Goal: Transaction & Acquisition: Purchase product/service

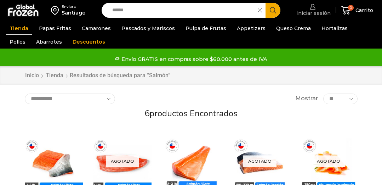
click at [313, 8] on icon at bounding box center [312, 6] width 5 height 5
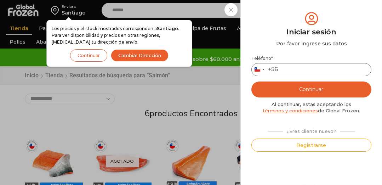
click at [298, 73] on input "Teléfono *" at bounding box center [311, 69] width 120 height 13
click at [315, 67] on input "**" at bounding box center [311, 69] width 120 height 13
type input "*********"
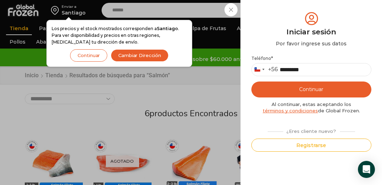
click at [297, 89] on button "Continuar" at bounding box center [311, 89] width 120 height 16
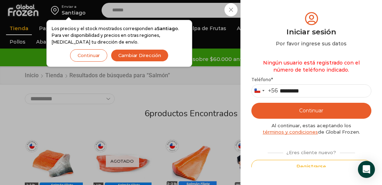
scroll to position [5, 0]
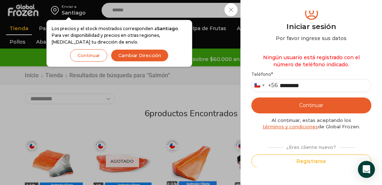
click at [329, 162] on button "Registrarse" at bounding box center [311, 160] width 120 height 13
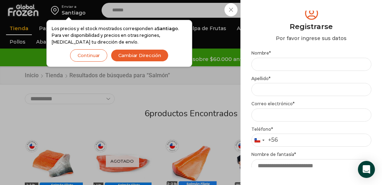
click at [291, 20] on div "Iniciar sesión Mi cuenta Login Register Iniciar sesión Por favor ingrese sus da…" at bounding box center [311, 9] width 41 height 19
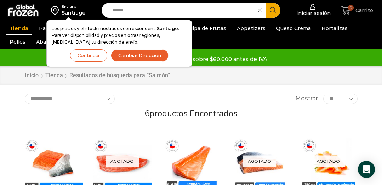
click at [353, 7] on span "0" at bounding box center [351, 8] width 6 height 6
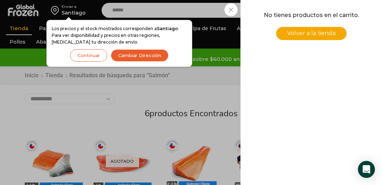
click at [313, 42] on div "No tienes productos en el carrito. Volver a la tienda" at bounding box center [311, 46] width 122 height 71
click at [313, 33] on span "Volver a la tienda" at bounding box center [311, 33] width 48 height 7
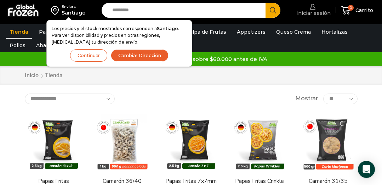
click at [313, 8] on icon at bounding box center [312, 6] width 5 height 5
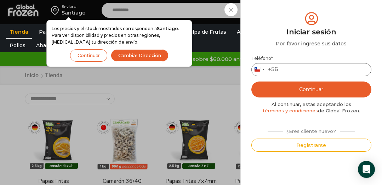
click at [284, 69] on input "Teléfono *" at bounding box center [311, 69] width 120 height 13
click at [291, 10] on div "Iniciar sesión Mi cuenta Login Register Iniciar sesión Por favor ingrese sus da…" at bounding box center [311, 9] width 41 height 19
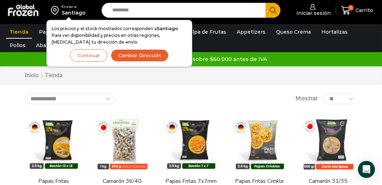
click at [150, 8] on input "Search input" at bounding box center [185, 10] width 153 height 15
type input "*******"
click at [89, 54] on button "Continuar" at bounding box center [88, 55] width 37 height 12
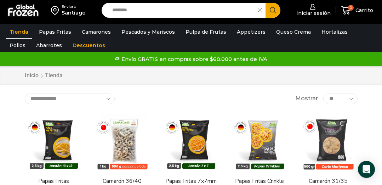
click at [276, 11] on button "Search" at bounding box center [272, 10] width 15 height 15
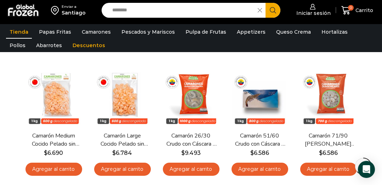
scroll to position [431, 0]
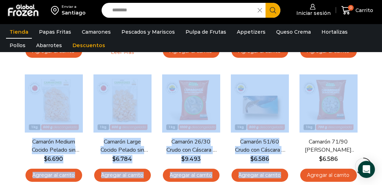
drag, startPoint x: 372, startPoint y: 116, endPoint x: 387, endPoint y: 55, distance: 62.4
click at [381, 55] on html "WordPress WooCommerce Themes Enviar a Santiago Search input ******* Search Inic…" at bounding box center [191, 6] width 382 height 875
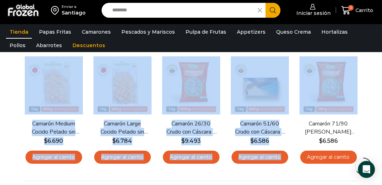
scroll to position [445, 0]
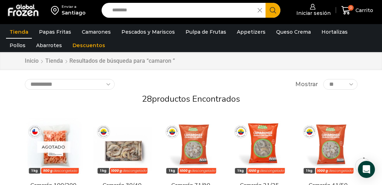
scroll to position [0, 0]
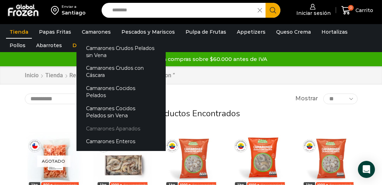
click at [103, 123] on link "Camarones Apanados" at bounding box center [120, 128] width 89 height 13
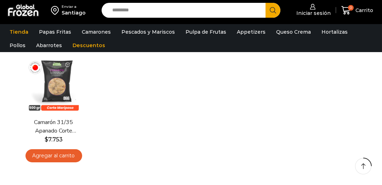
scroll to position [64, 0]
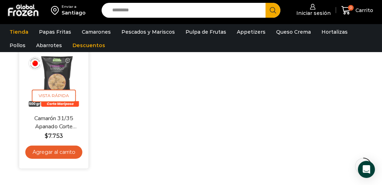
click at [52, 74] on img at bounding box center [53, 80] width 58 height 58
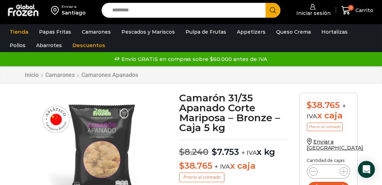
drag, startPoint x: 380, startPoint y: 5, endPoint x: 383, endPoint y: 15, distance: 10.5
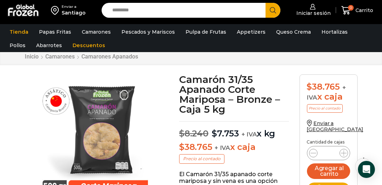
scroll to position [30, 0]
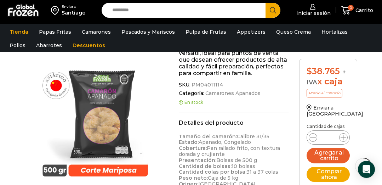
scroll to position [313, 0]
click at [349, 155] on form "$ 38.765 + IVA x caja Precio al contado Enviar a [GEOGRAPHIC_DATA] Cantidad [PE…" at bounding box center [328, 126] width 58 height 134
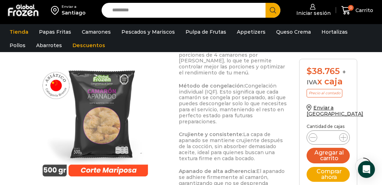
scroll to position [483, 0]
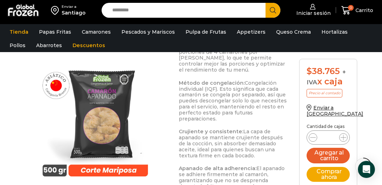
click at [223, 5] on input "Search input" at bounding box center [185, 10] width 153 height 15
click at [265, 3] on button "Search" at bounding box center [272, 10] width 15 height 15
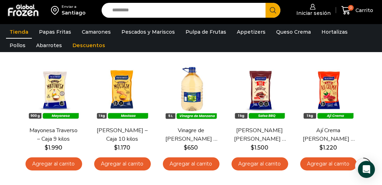
click at [148, 15] on input "Search input" at bounding box center [185, 10] width 153 height 15
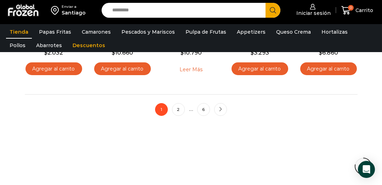
scroll to position [554, 0]
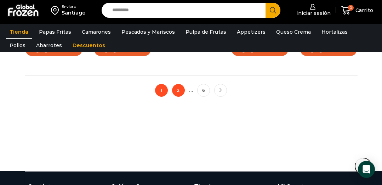
click at [177, 90] on link "2" at bounding box center [178, 90] width 13 height 13
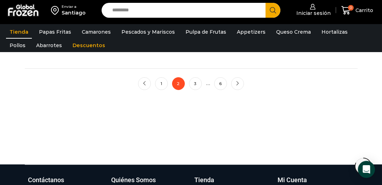
scroll to position [567, 0]
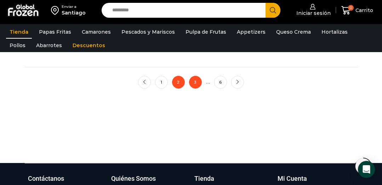
click at [198, 79] on link "3" at bounding box center [195, 82] width 13 height 13
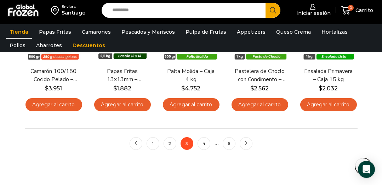
scroll to position [521, 0]
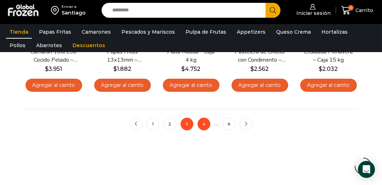
click at [204, 124] on link "4" at bounding box center [203, 123] width 13 height 13
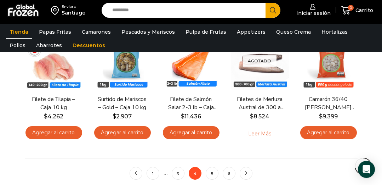
scroll to position [533, 0]
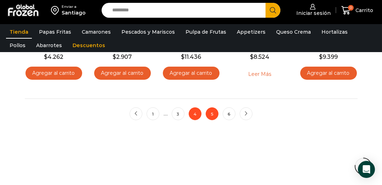
click at [212, 114] on link "5" at bounding box center [212, 113] width 13 height 13
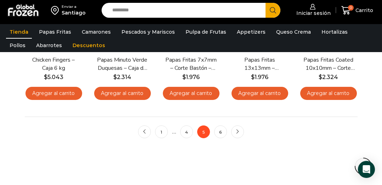
scroll to position [539, 0]
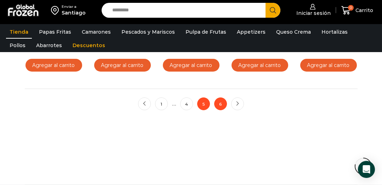
click at [222, 103] on link "6" at bounding box center [220, 103] width 13 height 13
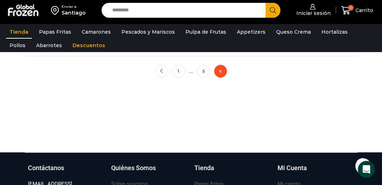
scroll to position [574, 0]
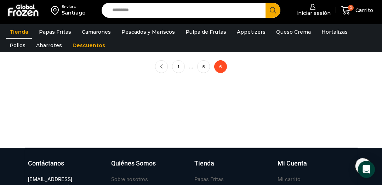
click at [133, 13] on input "Search input" at bounding box center [185, 10] width 153 height 15
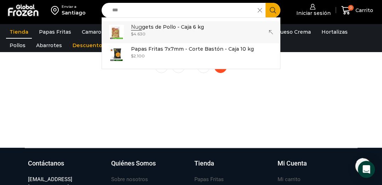
click at [126, 33] on link "Nug gets de Pollo - Caja 6 kg In stock $ 4.630" at bounding box center [191, 32] width 178 height 22
type input "**********"
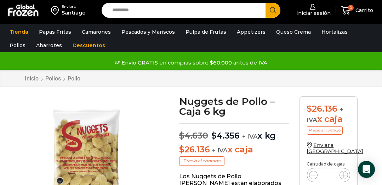
click at [177, 16] on input "Search input" at bounding box center [185, 10] width 153 height 15
click at [195, 33] on link "Pulpa de Frutas" at bounding box center [206, 31] width 48 height 13
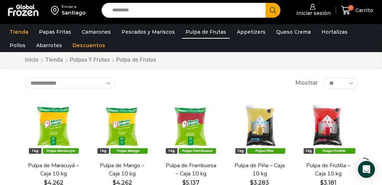
scroll to position [44, 0]
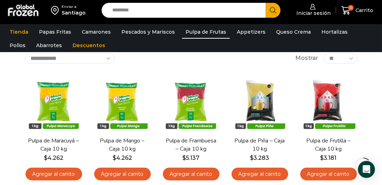
click at [180, 12] on input "Search input" at bounding box center [185, 10] width 153 height 15
click at [123, 7] on input "Search input" at bounding box center [185, 10] width 153 height 15
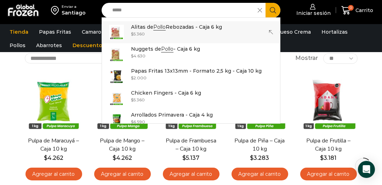
click at [118, 31] on img at bounding box center [116, 32] width 15 height 15
type input "**********"
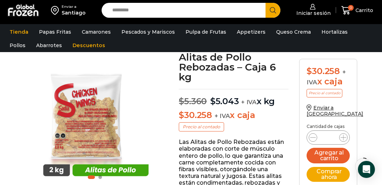
scroll to position [39, 0]
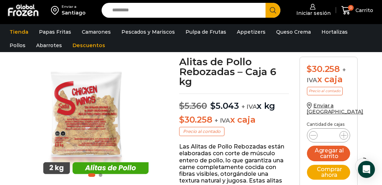
click at [134, 14] on input "Search input" at bounding box center [185, 10] width 153 height 15
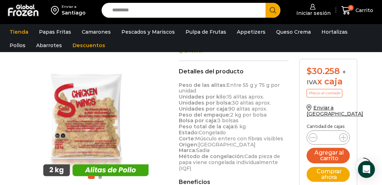
scroll to position [279, 0]
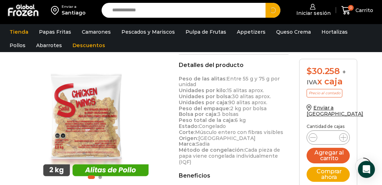
type input "**********"
click at [265, 3] on button "Search" at bounding box center [272, 10] width 15 height 15
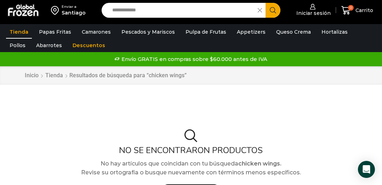
click at [166, 9] on input "**********" at bounding box center [181, 10] width 145 height 15
type input "*"
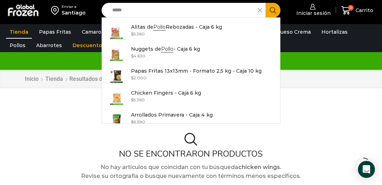
scroll to position [32, 0]
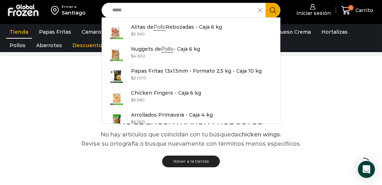
type input "*****"
click at [261, 8] on icon at bounding box center [260, 10] width 4 height 4
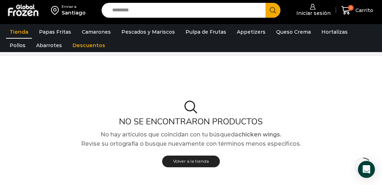
click at [244, 7] on input "Search input" at bounding box center [185, 10] width 153 height 15
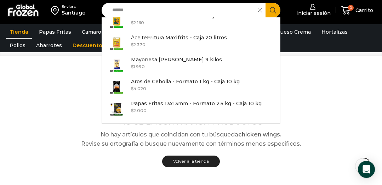
scroll to position [0, 0]
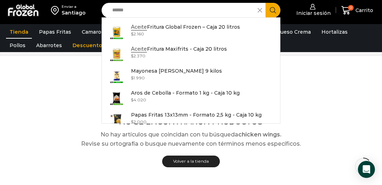
type input "******"
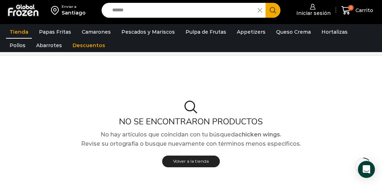
drag, startPoint x: 372, startPoint y: 89, endPoint x: 387, endPoint y: 47, distance: 44.7
